Goal: Task Accomplishment & Management: Manage account settings

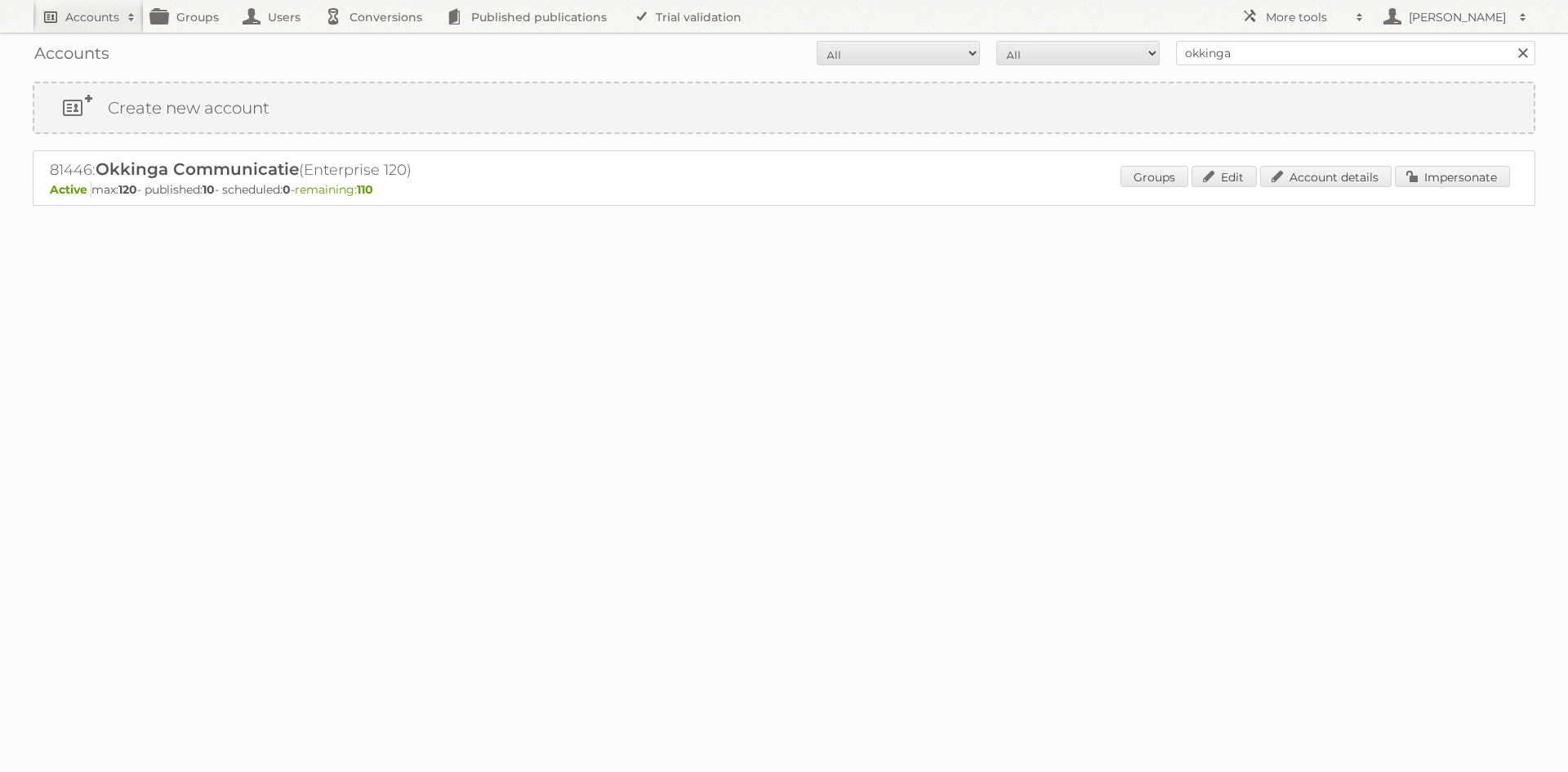
drag, startPoint x: 0, startPoint y: 0, endPoint x: 73, endPoint y: 12, distance: 74.0
click at [73, 12] on h2 "Accounts" at bounding box center [92, 17] width 54 height 17
type input"] "bahaus"
click at [376, 41] on input "Search" at bounding box center [388, 54] width 25 height 25
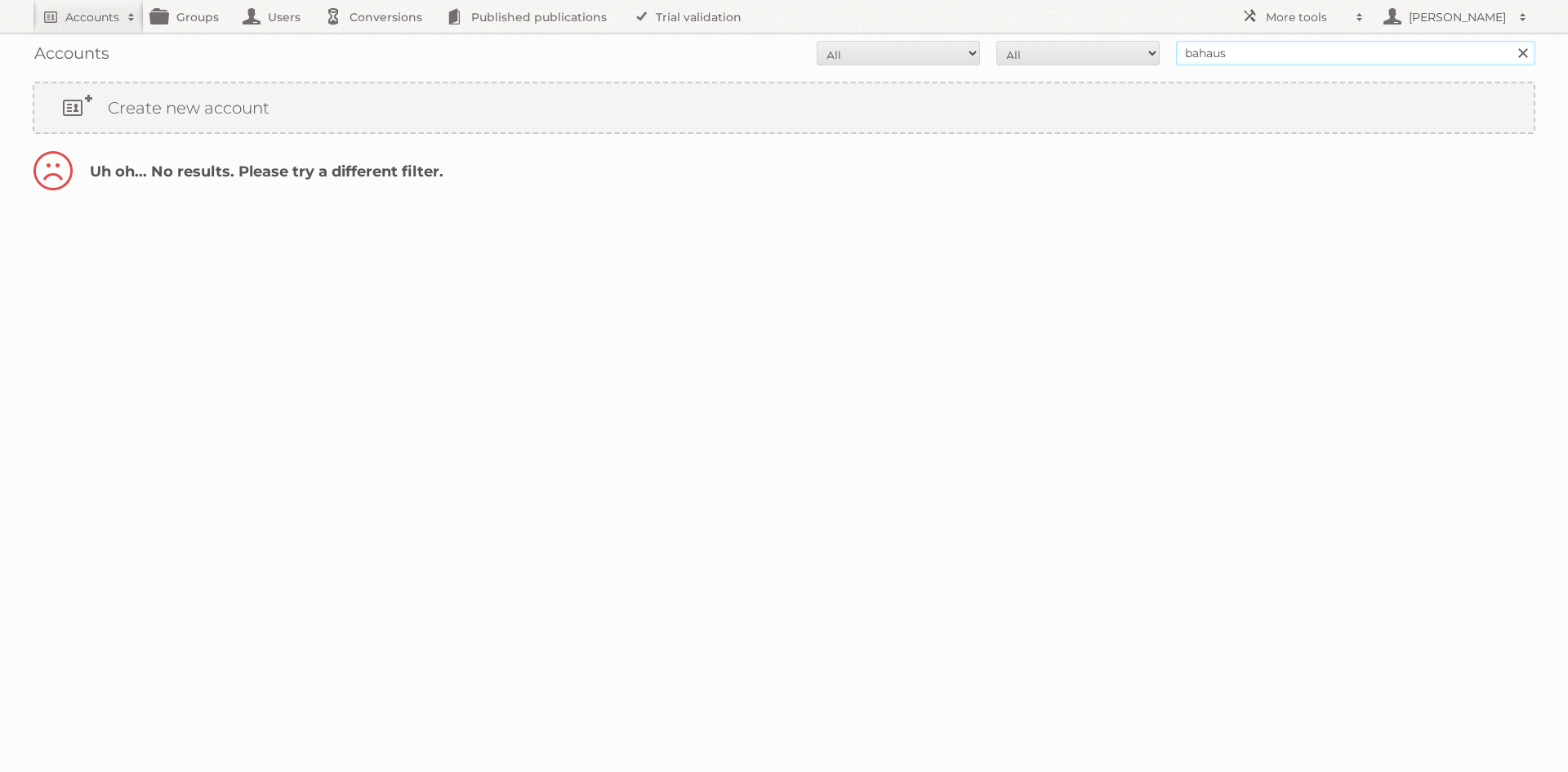
click at [1244, 54] on input "bahaus" at bounding box center [1356, 53] width 359 height 25
type input "bauhaus"
click at [1510, 41] on input "Search" at bounding box center [1522, 53] width 25 height 25
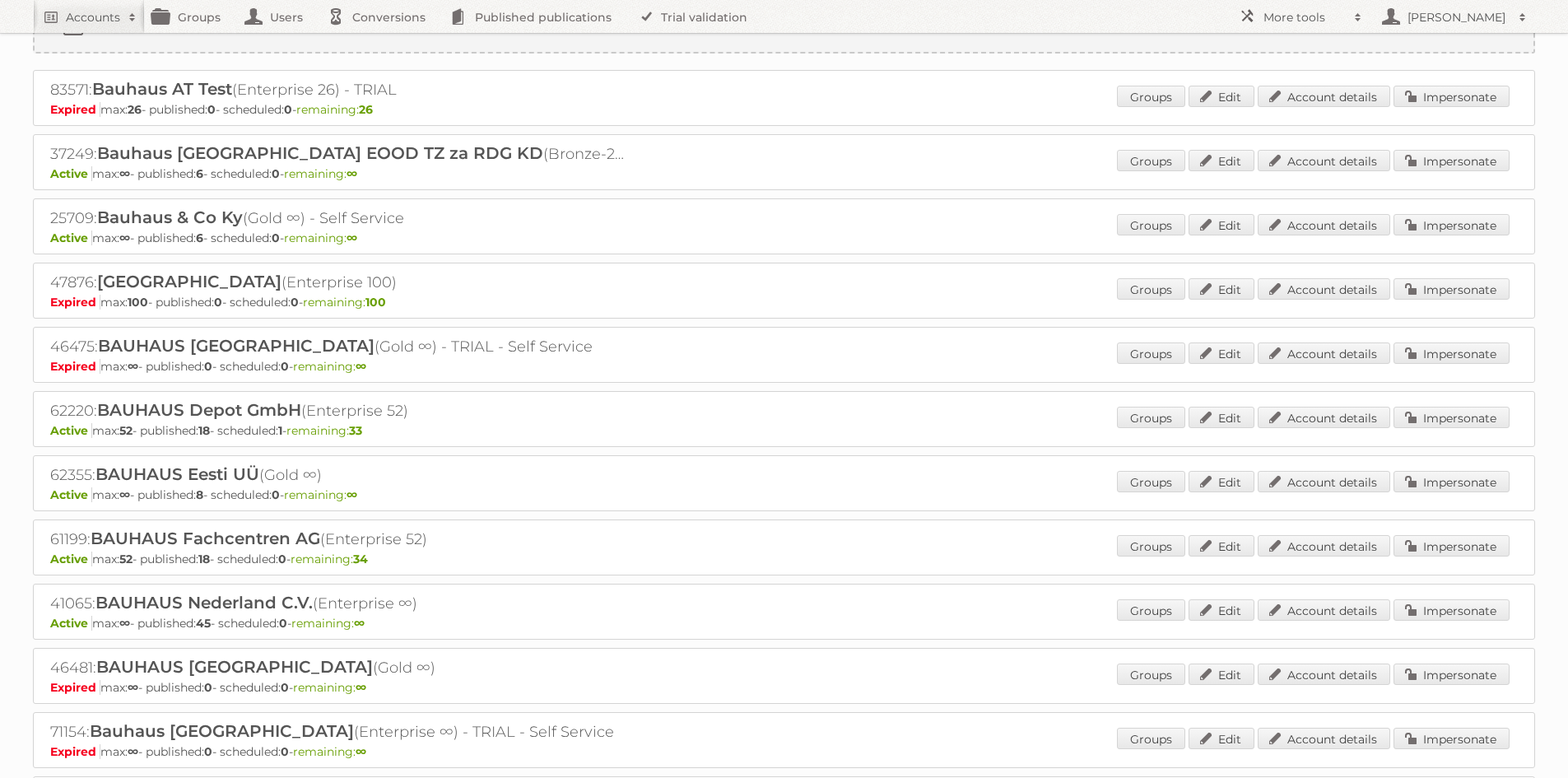
scroll to position [83, 0]
click at [1464, 608] on link "Impersonate" at bounding box center [1452, 609] width 116 height 21
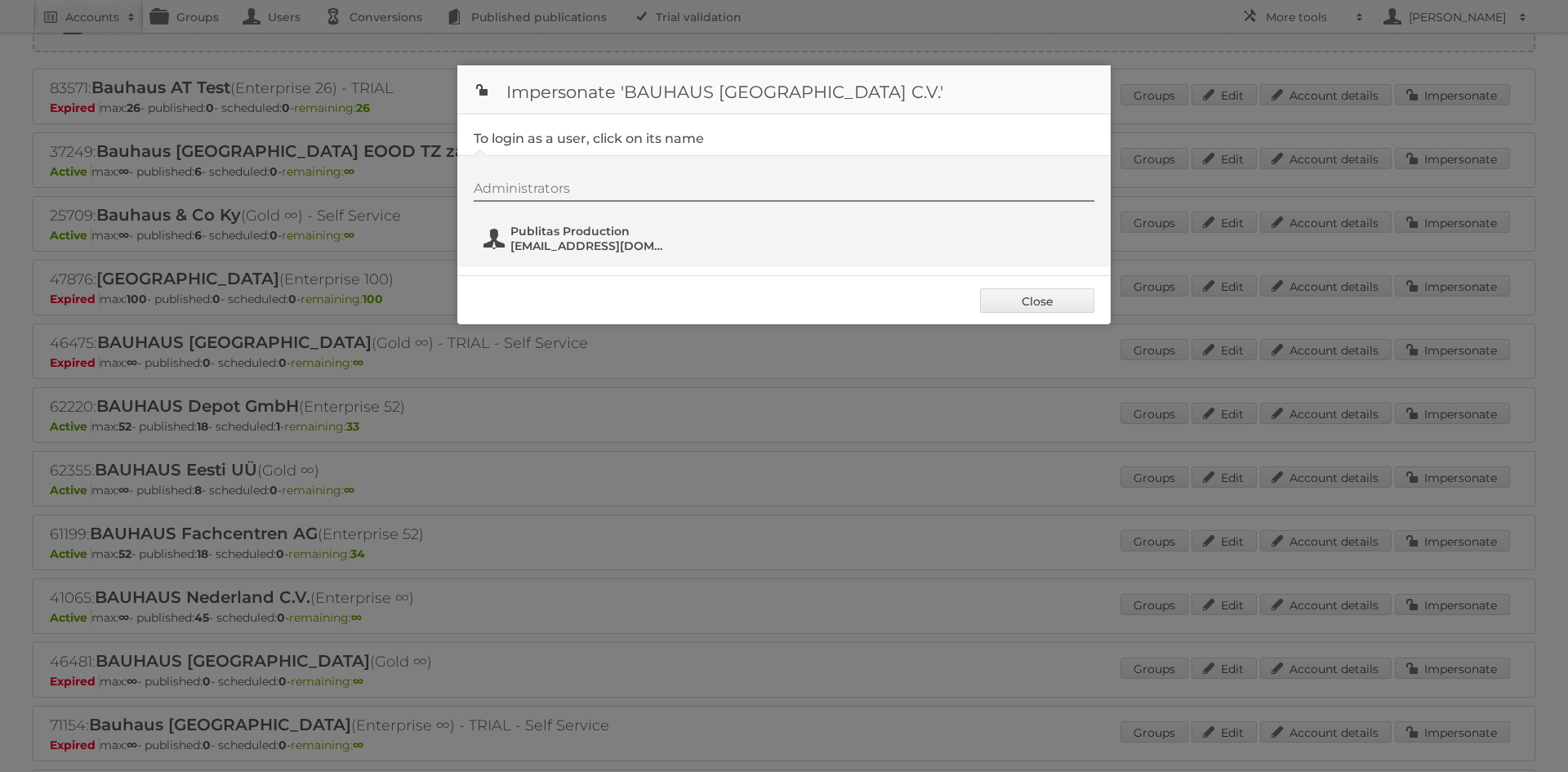
click at [538, 231] on span "Publitas Production" at bounding box center [589, 231] width 159 height 15
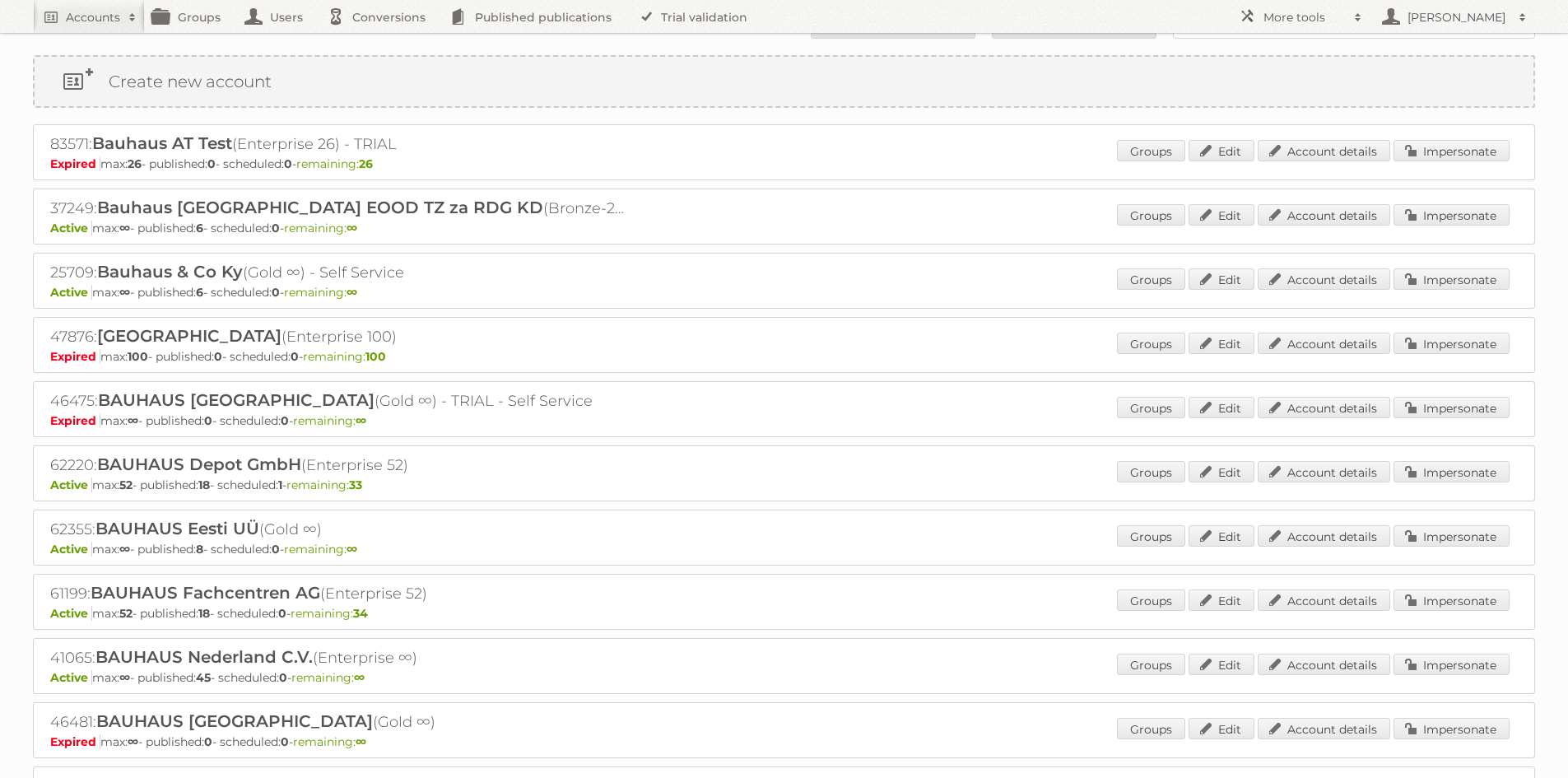
scroll to position [0, 0]
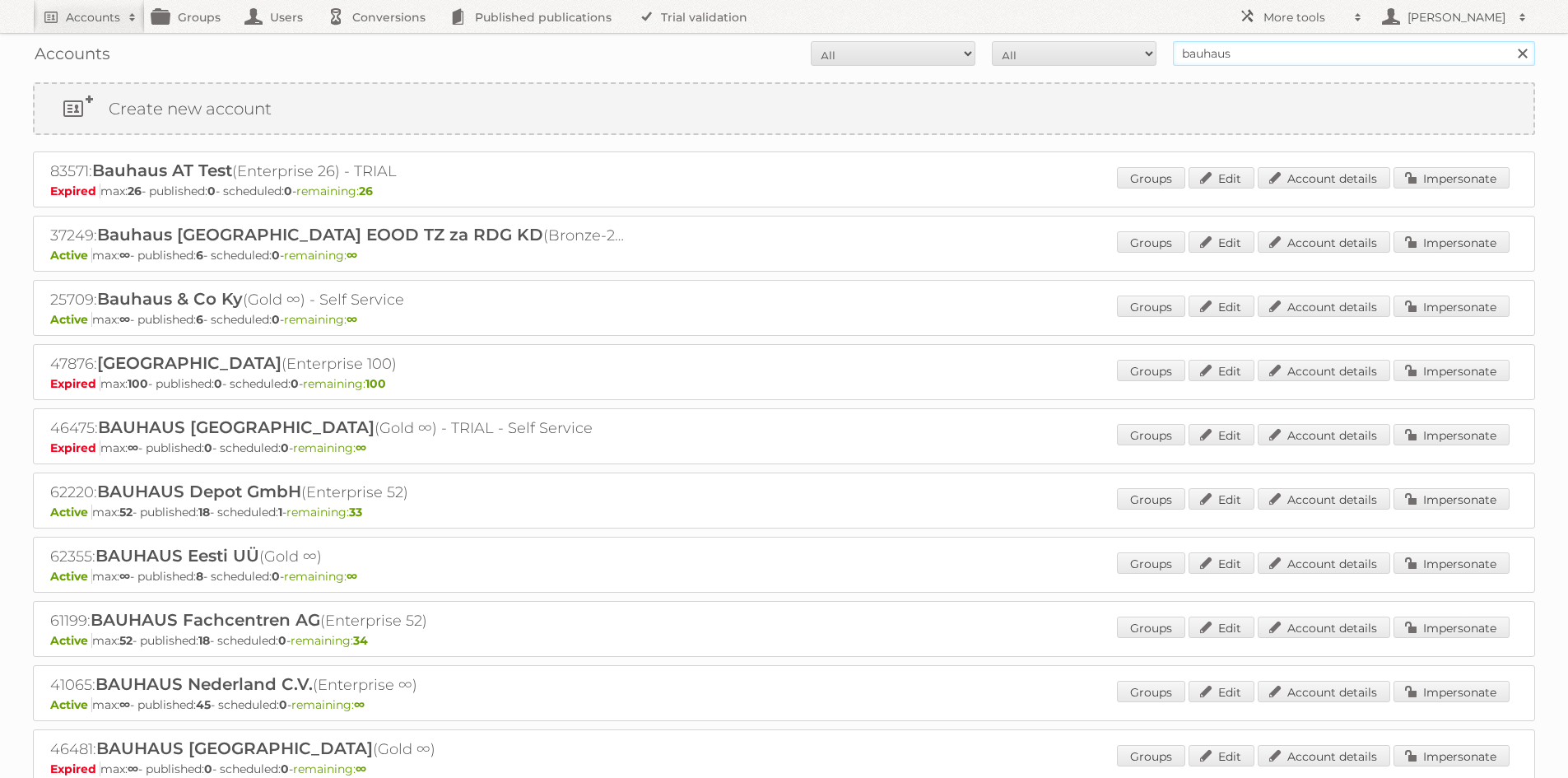
click at [1295, 47] on input "bauhaus" at bounding box center [1354, 53] width 362 height 25
type input "bruna"
click at [1509, 41] on input "Search" at bounding box center [1522, 53] width 25 height 25
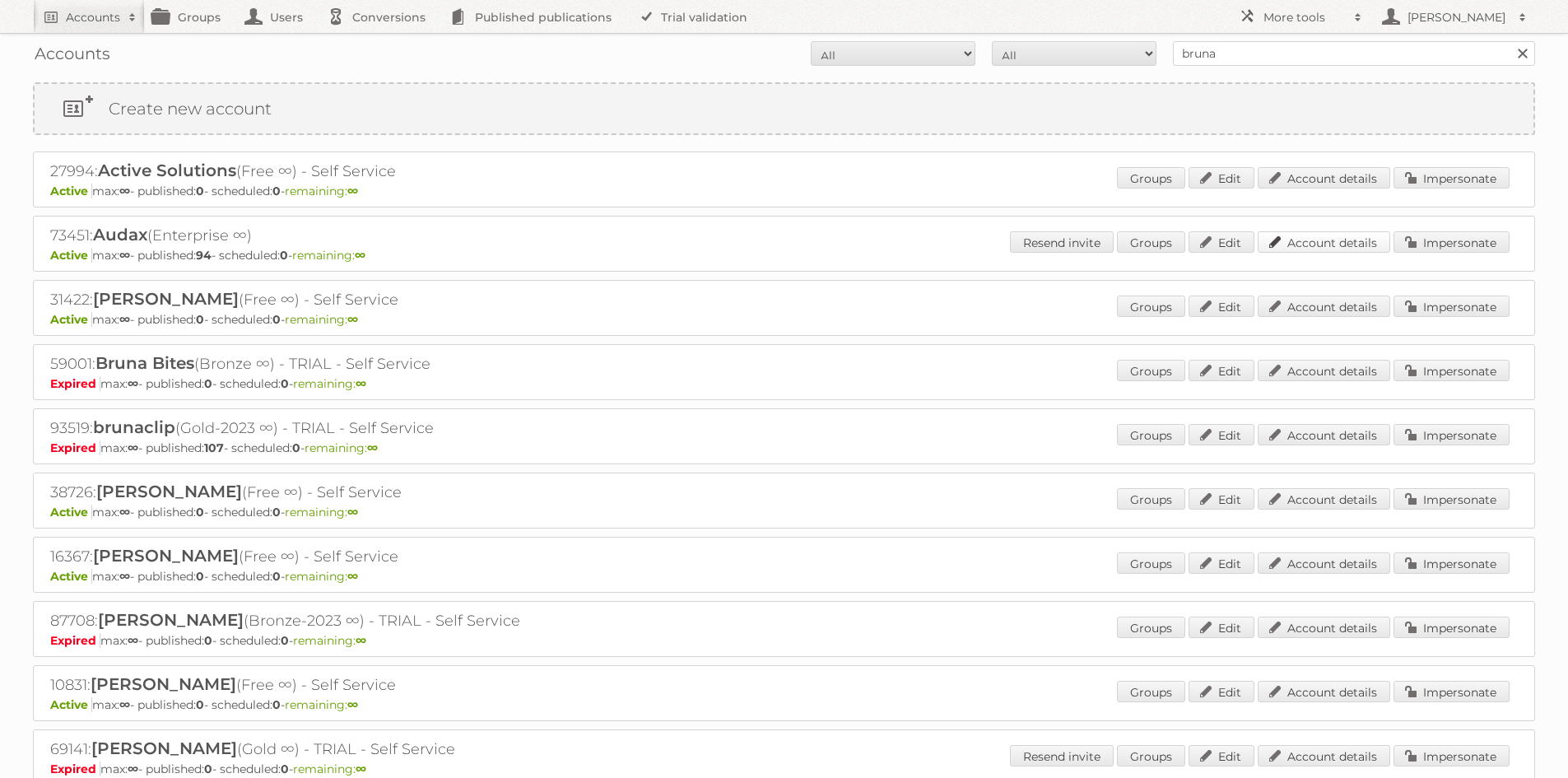
click at [1291, 241] on link "Account details" at bounding box center [1324, 242] width 132 height 21
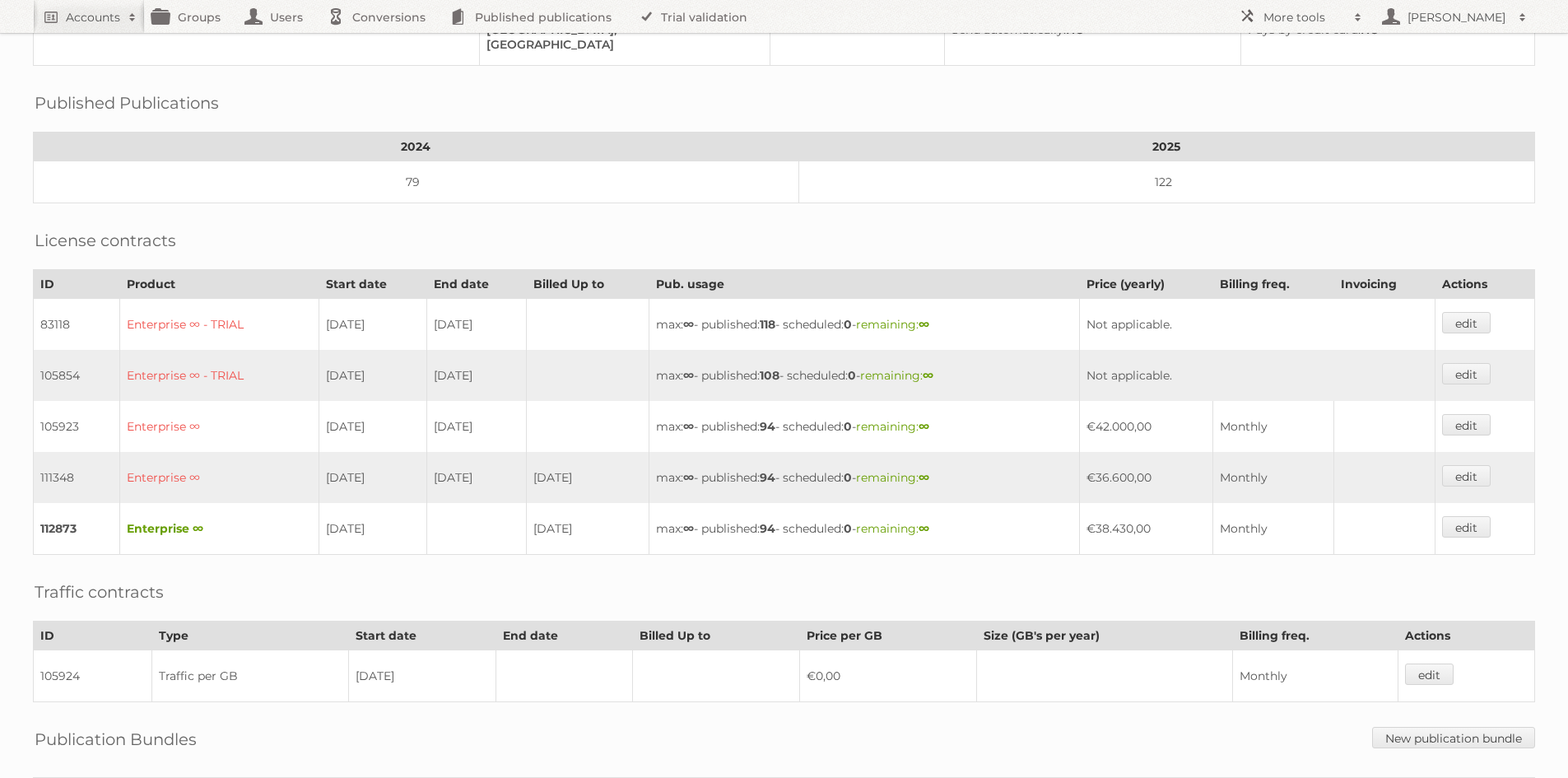
scroll to position [247, 0]
